Goal: Entertainment & Leisure: Consume media (video, audio)

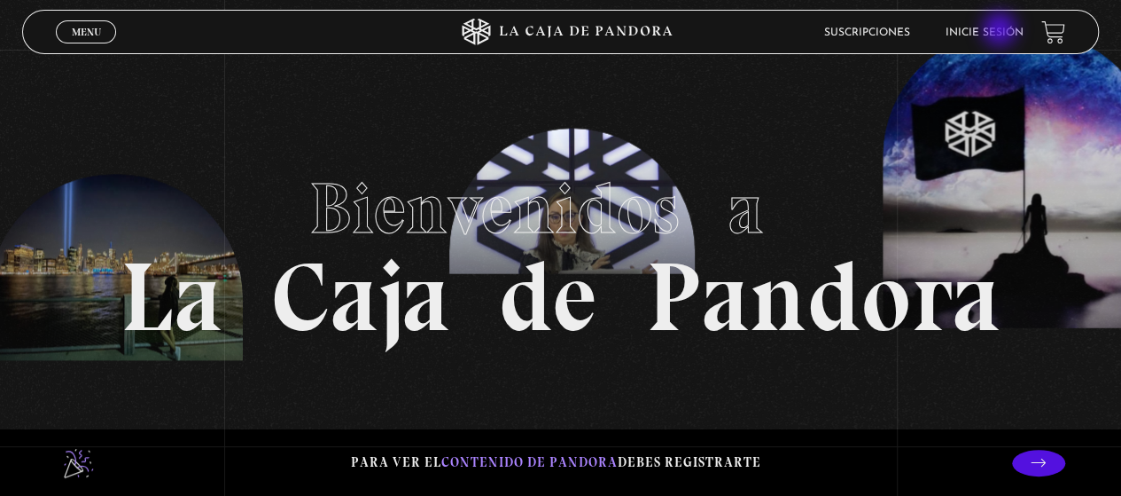
click at [1002, 31] on link "Inicie sesión" at bounding box center [985, 32] width 78 height 11
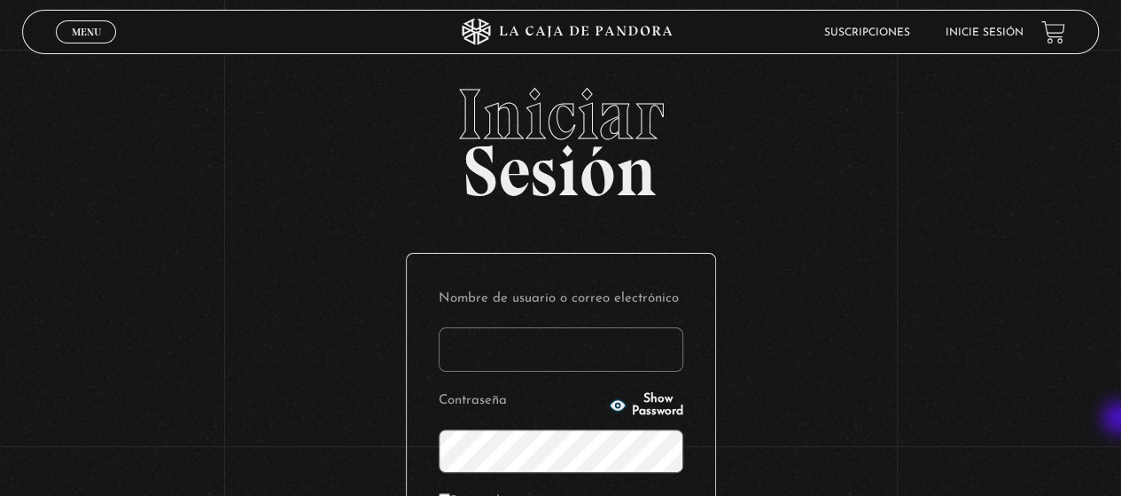
type input "[EMAIL_ADDRESS][DOMAIN_NAME]"
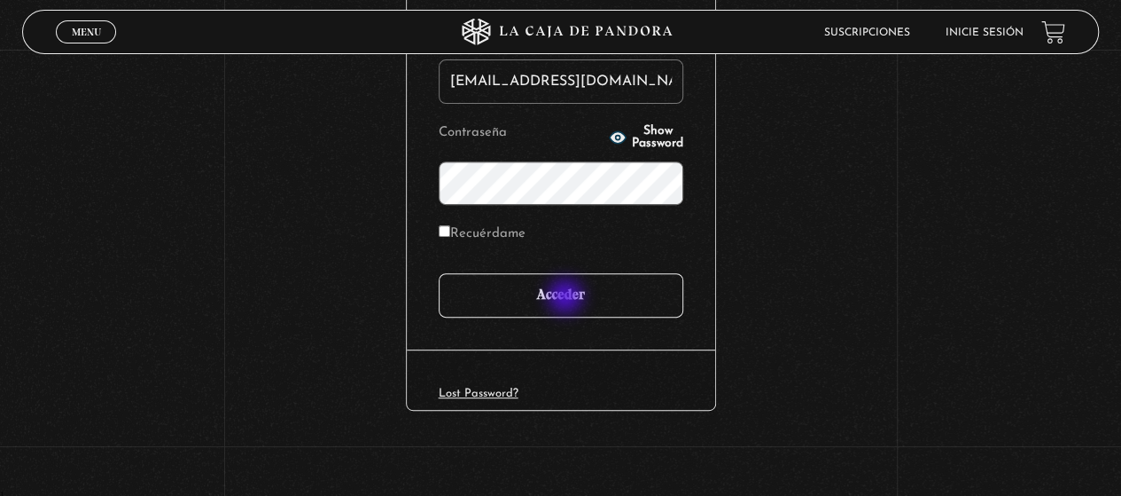
click at [567, 298] on input "Acceder" at bounding box center [561, 295] width 245 height 44
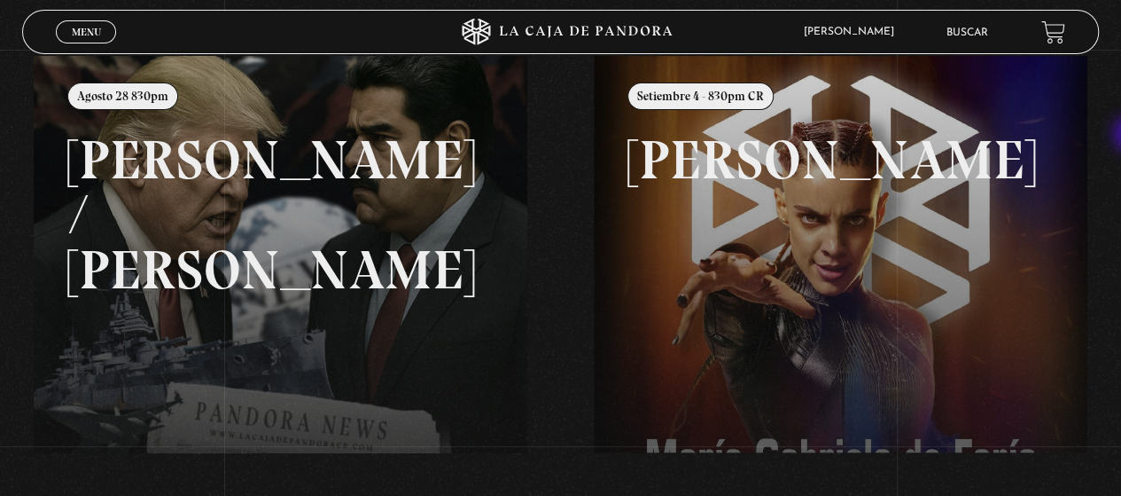
scroll to position [213, 0]
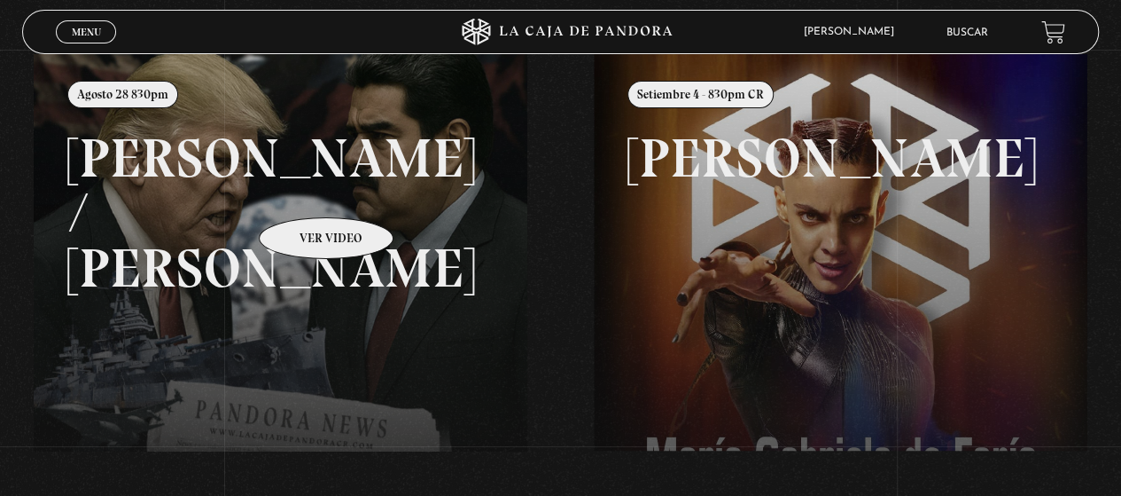
click at [303, 191] on link at bounding box center [594, 302] width 1121 height 496
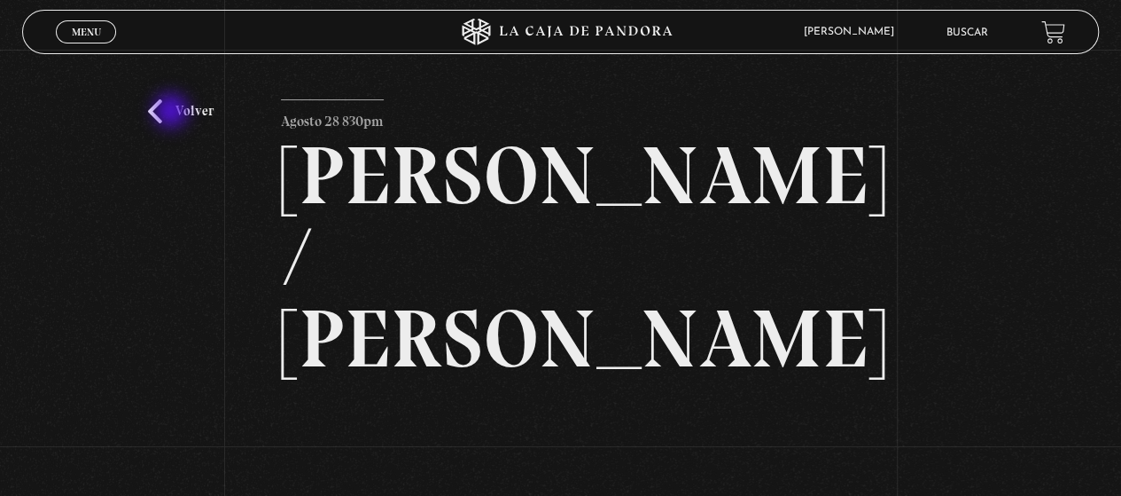
click at [173, 113] on link "Volver" at bounding box center [181, 111] width 66 height 24
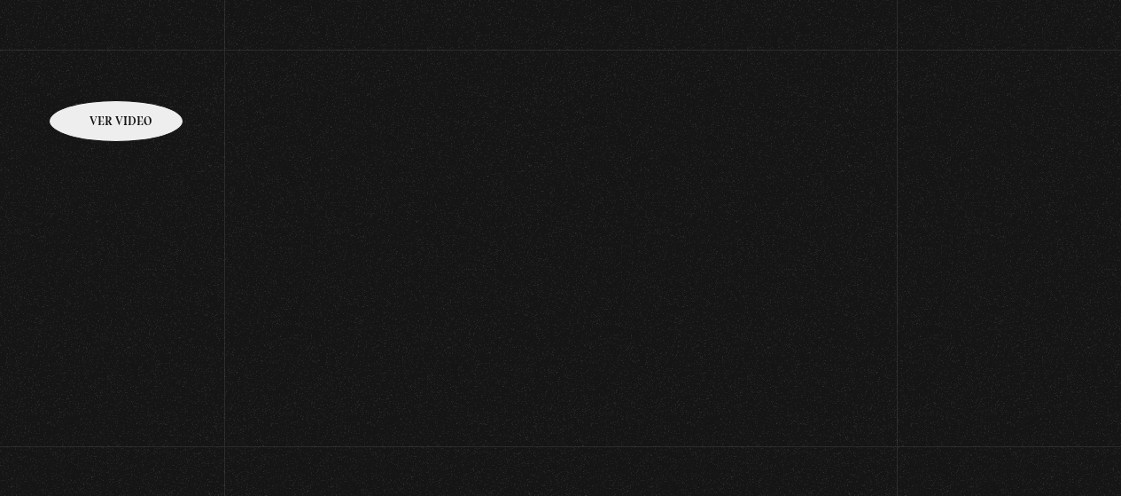
scroll to position [213, 0]
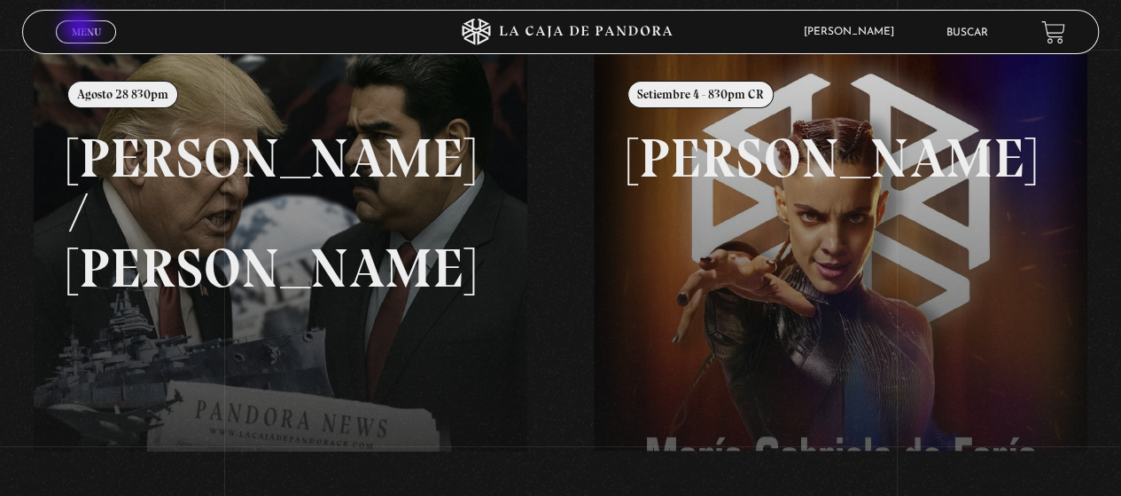
click at [82, 29] on span "Menu" at bounding box center [86, 32] width 29 height 11
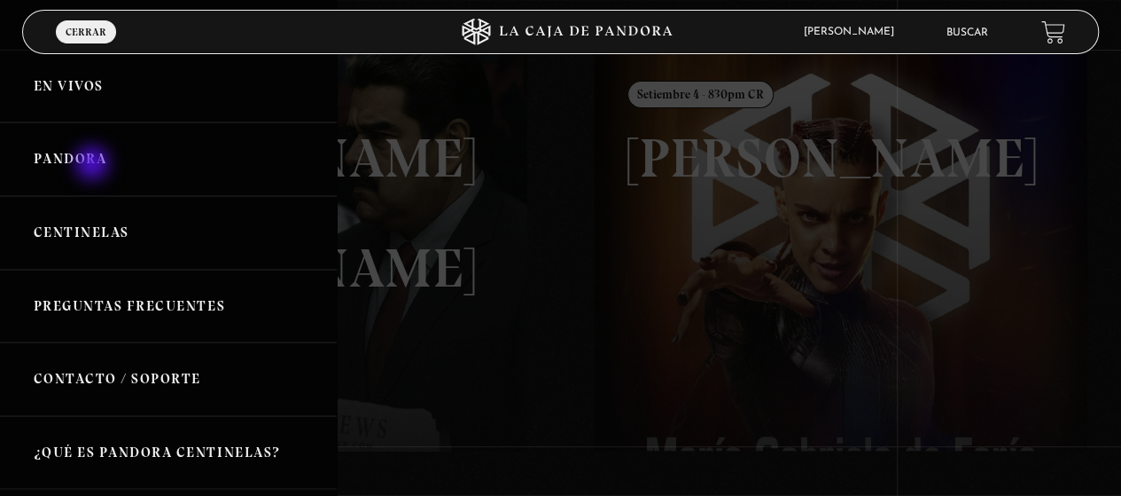
click at [94, 165] on link "Pandora" at bounding box center [168, 159] width 337 height 74
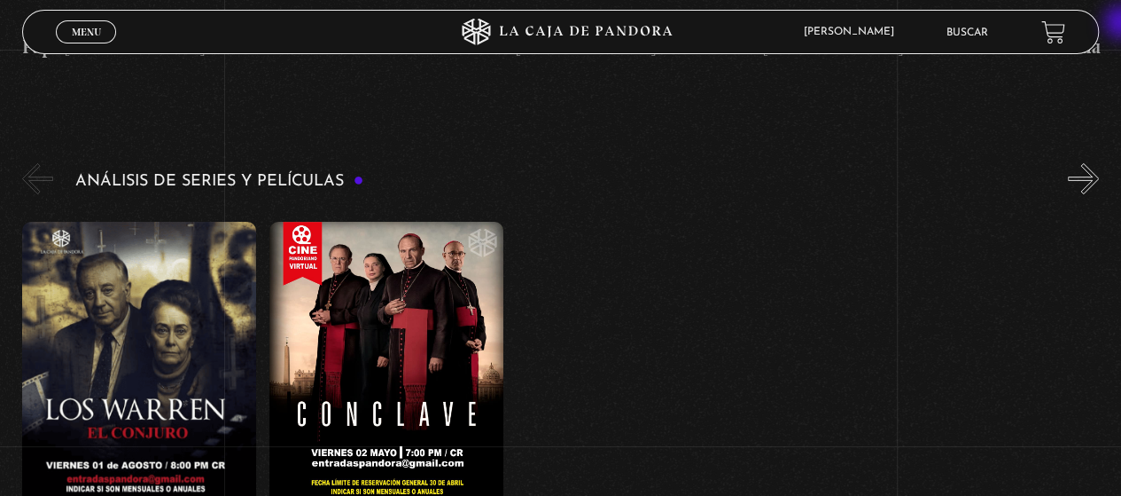
scroll to position [3287, 0]
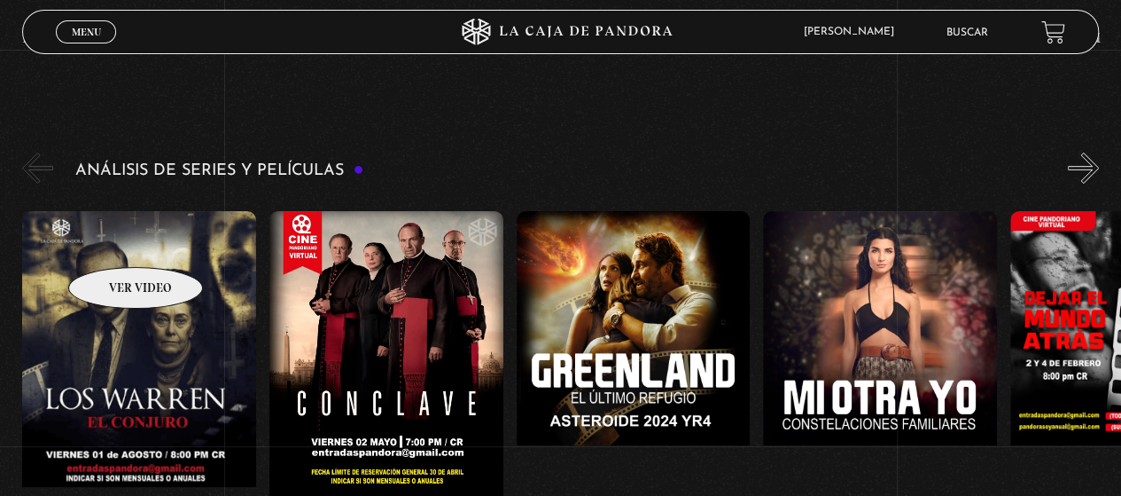
click at [113, 240] on figure at bounding box center [139, 370] width 234 height 319
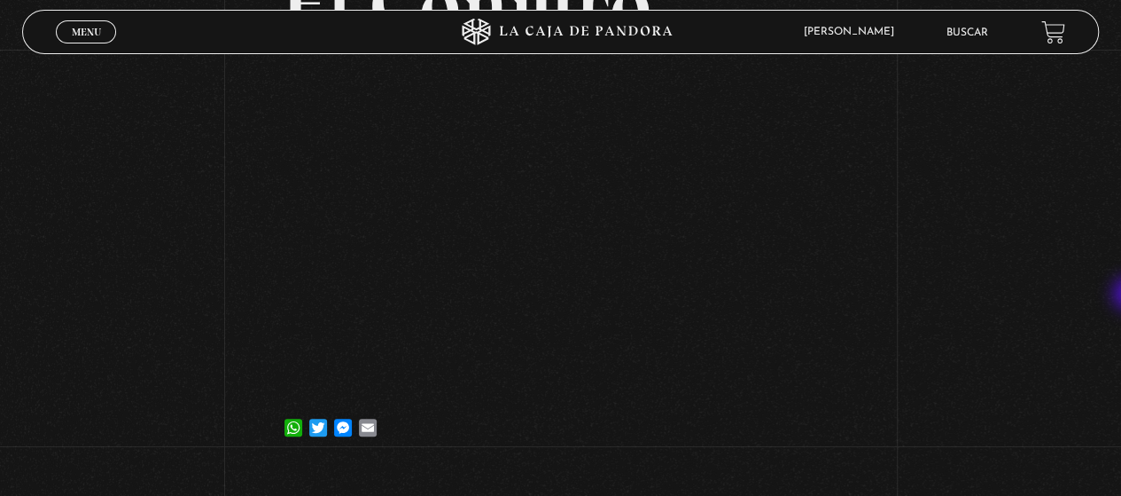
scroll to position [154, 0]
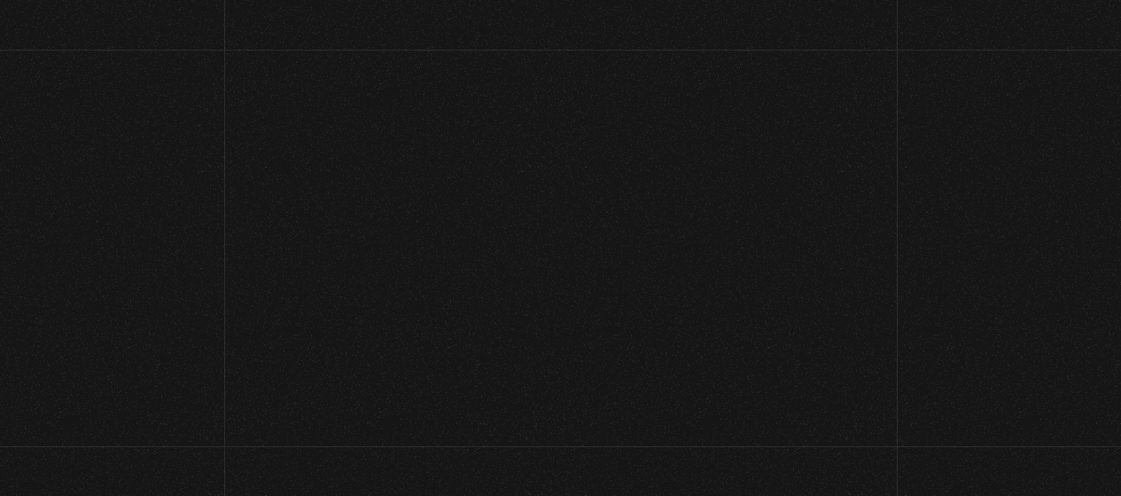
scroll to position [162, 0]
